Goal: Information Seeking & Learning: Check status

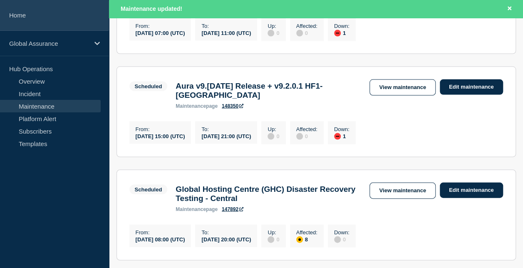
drag, startPoint x: 0, startPoint y: 0, endPoint x: 28, endPoint y: 17, distance: 33.3
click at [28, 17] on link "Home" at bounding box center [54, 15] width 109 height 31
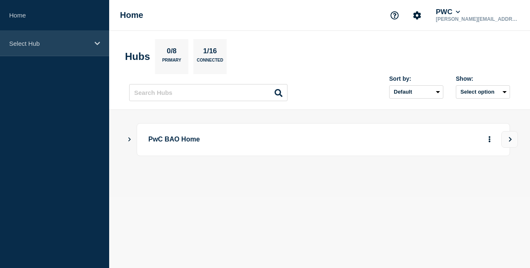
click at [68, 38] on div "Select Hub" at bounding box center [54, 43] width 109 height 25
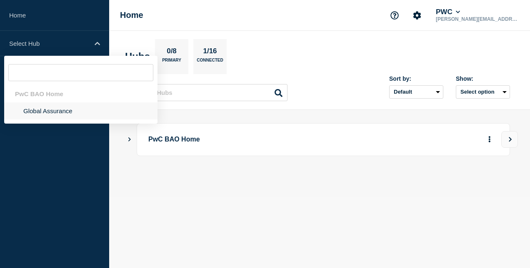
click at [51, 108] on li "Global Assurance" at bounding box center [80, 110] width 153 height 17
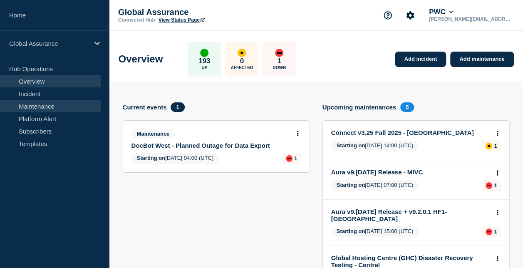
click at [51, 105] on link "Maintenance" at bounding box center [50, 106] width 101 height 12
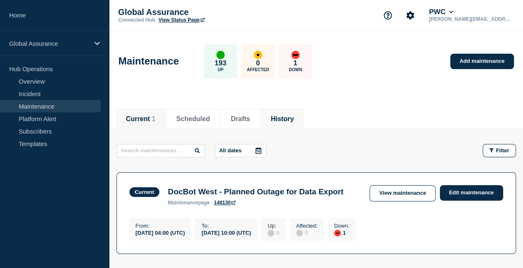
click at [294, 122] on button "History" at bounding box center [282, 118] width 23 height 7
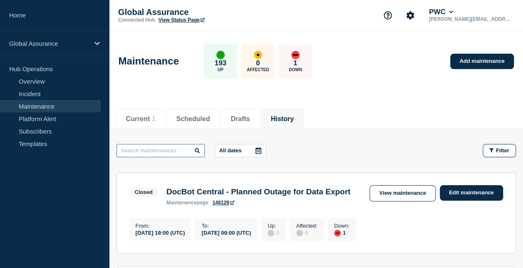
click at [171, 152] on input "text" at bounding box center [161, 150] width 88 height 13
type input "Sea"
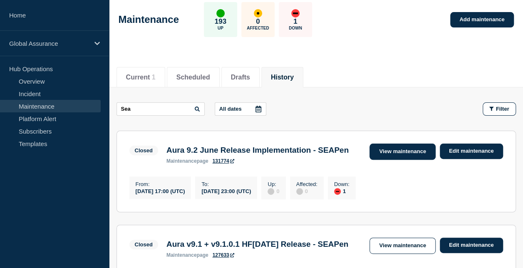
click at [412, 151] on link "View maintenance" at bounding box center [403, 152] width 66 height 16
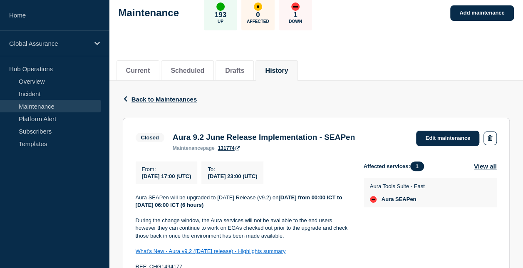
scroll to position [125, 0]
